Goal: Information Seeking & Learning: Learn about a topic

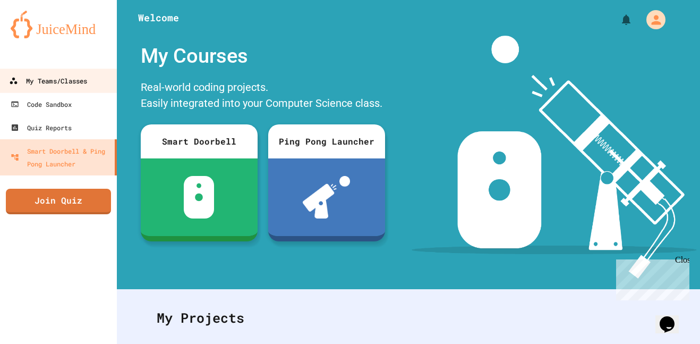
click at [67, 85] on div "My Teams/Classes" at bounding box center [48, 80] width 78 height 13
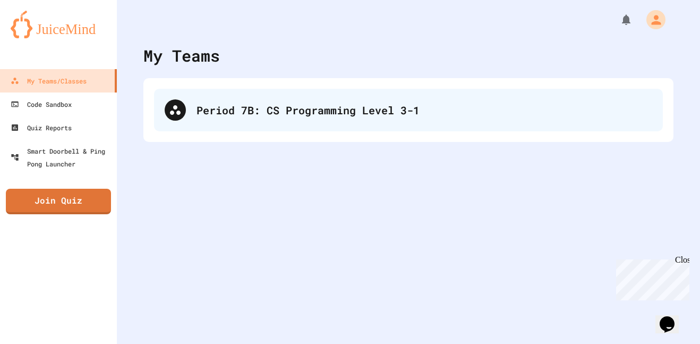
click at [249, 98] on div "Period 7B: CS Programming Level 3-1" at bounding box center [408, 110] width 509 height 42
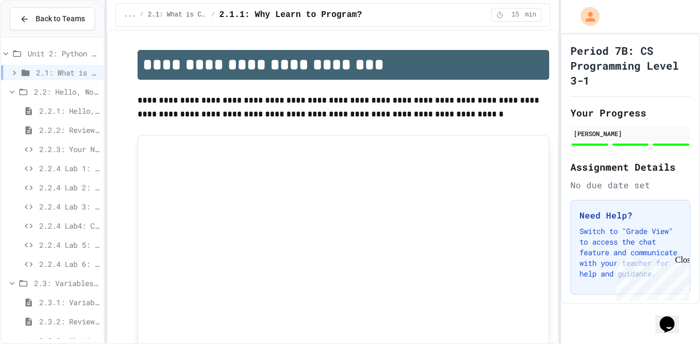
scroll to position [190, 0]
click at [84, 231] on span "2.3.4 Lab 4: Recipe Calculator" at bounding box center [69, 226] width 60 height 11
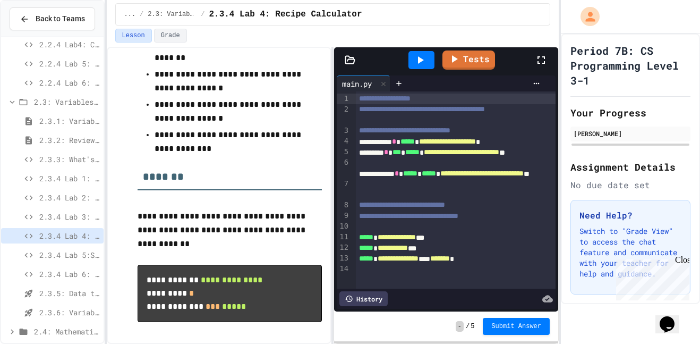
scroll to position [238, 0]
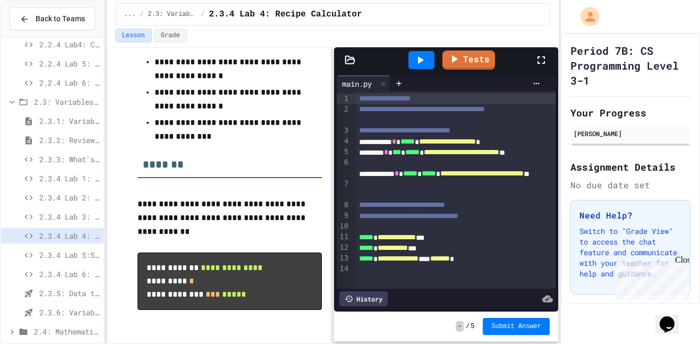
click at [422, 62] on icon at bounding box center [420, 60] width 13 height 13
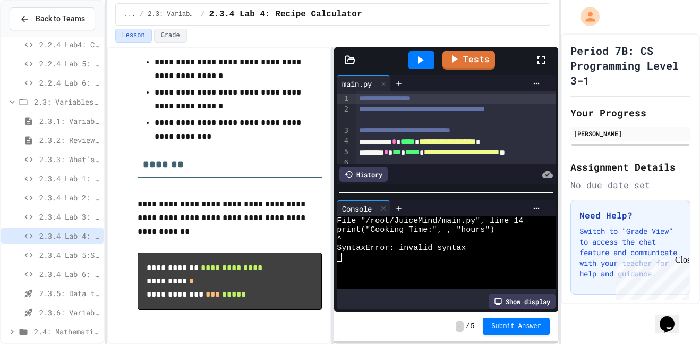
click at [424, 66] on icon at bounding box center [420, 60] width 13 height 13
click at [540, 209] on icon at bounding box center [536, 208] width 8 height 8
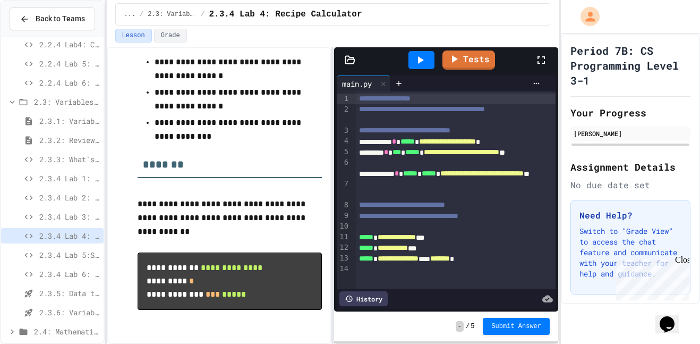
click at [455, 264] on div "**********" at bounding box center [456, 258] width 201 height 11
click at [417, 64] on icon at bounding box center [420, 60] width 13 height 13
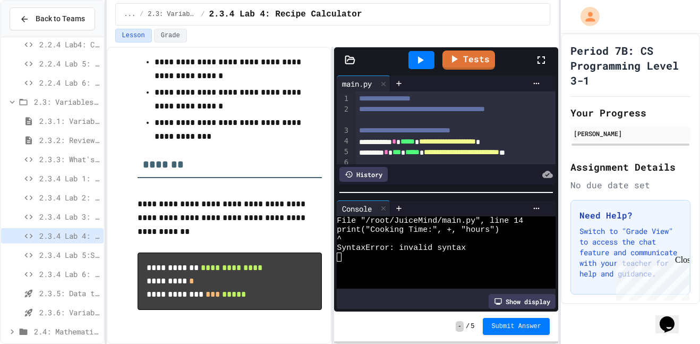
scroll to position [0, 0]
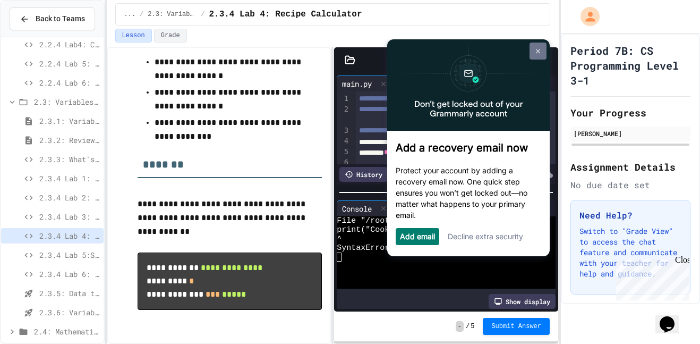
click at [539, 54] on link at bounding box center [538, 50] width 17 height 17
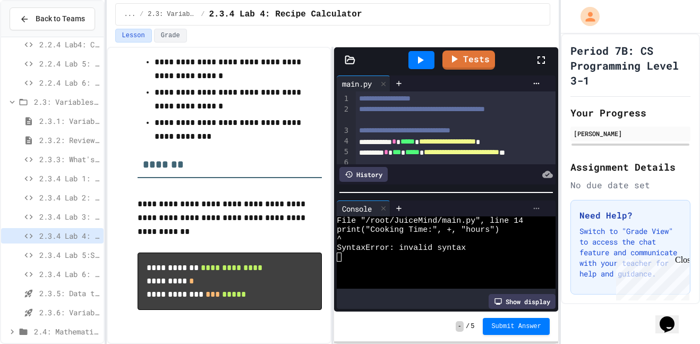
click at [540, 206] on icon at bounding box center [536, 208] width 8 height 8
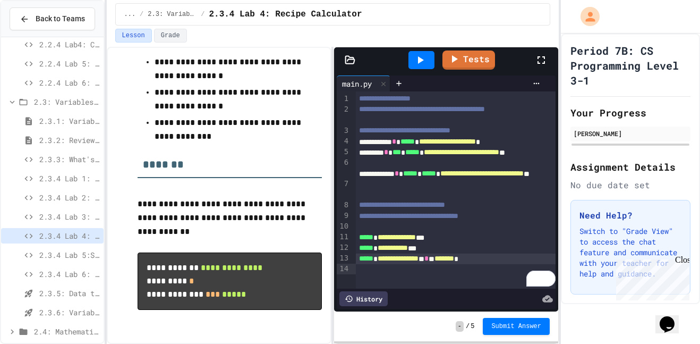
click at [460, 264] on div "**********" at bounding box center [456, 258] width 201 height 11
